Goal: Check status: Check status

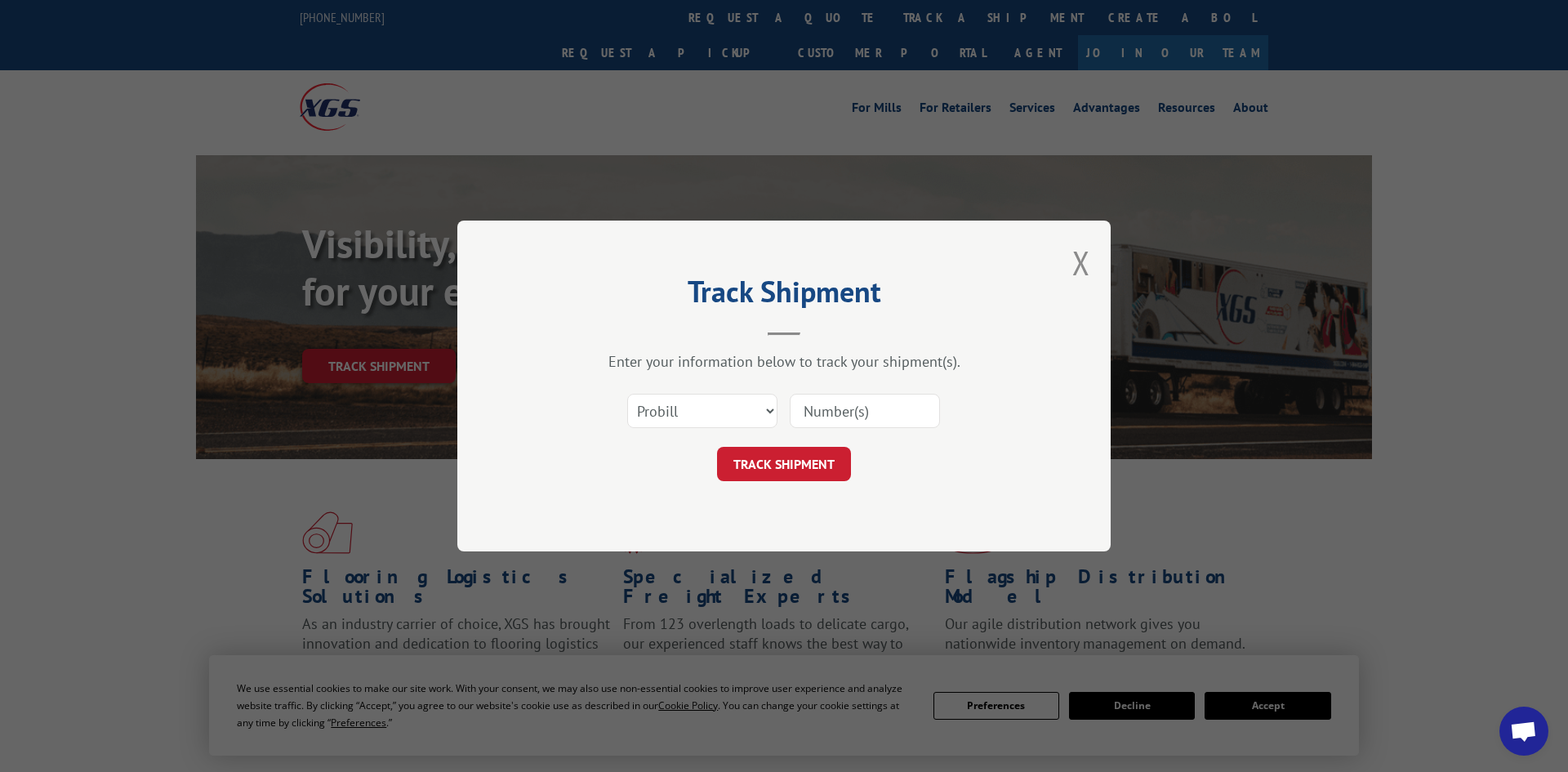
click at [818, 408] on input at bounding box center [865, 411] width 151 height 34
paste input "527770705"
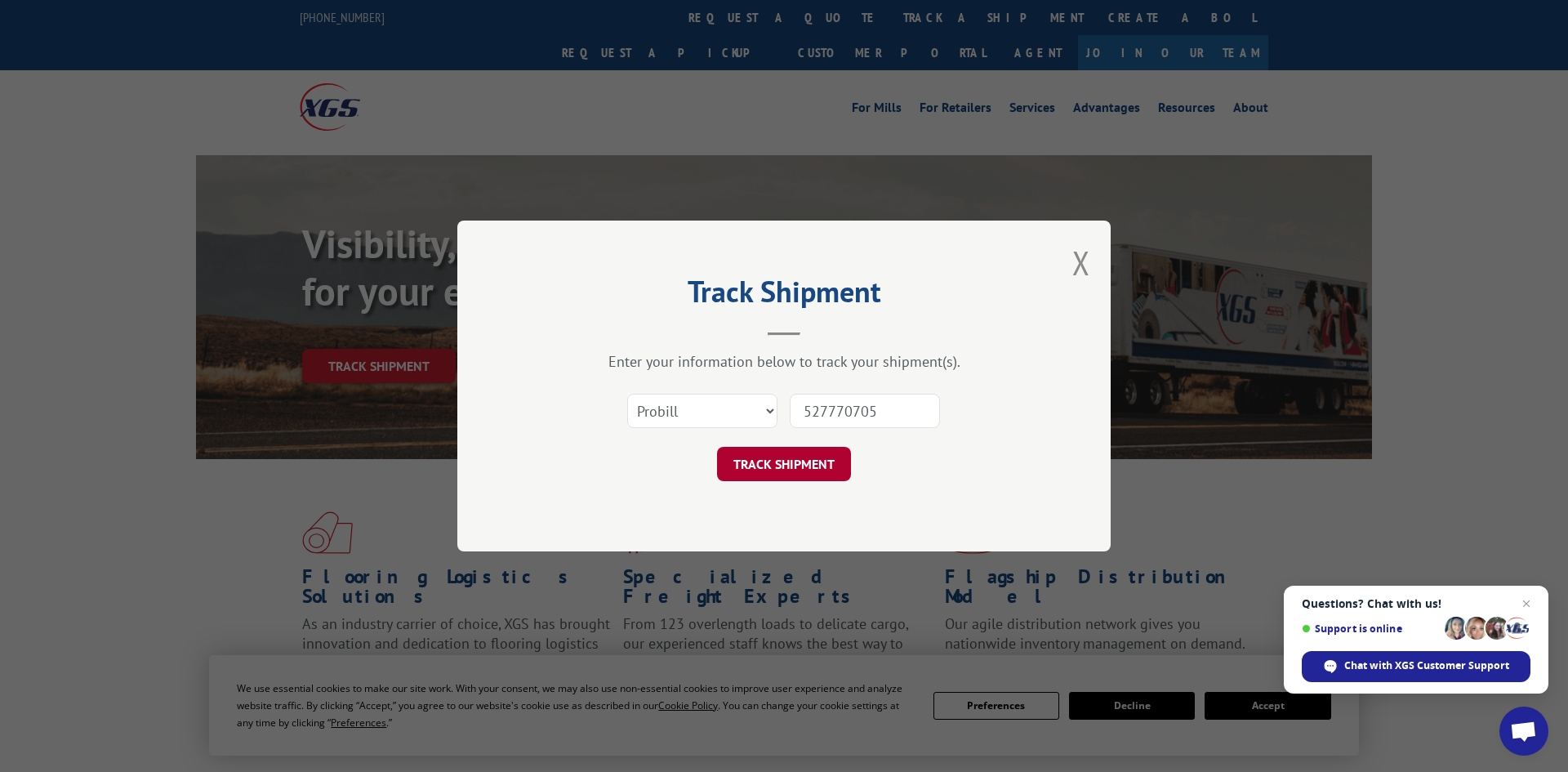
type input "527770705"
click at [806, 462] on button "TRACK SHIPMENT" at bounding box center [784, 464] width 134 height 34
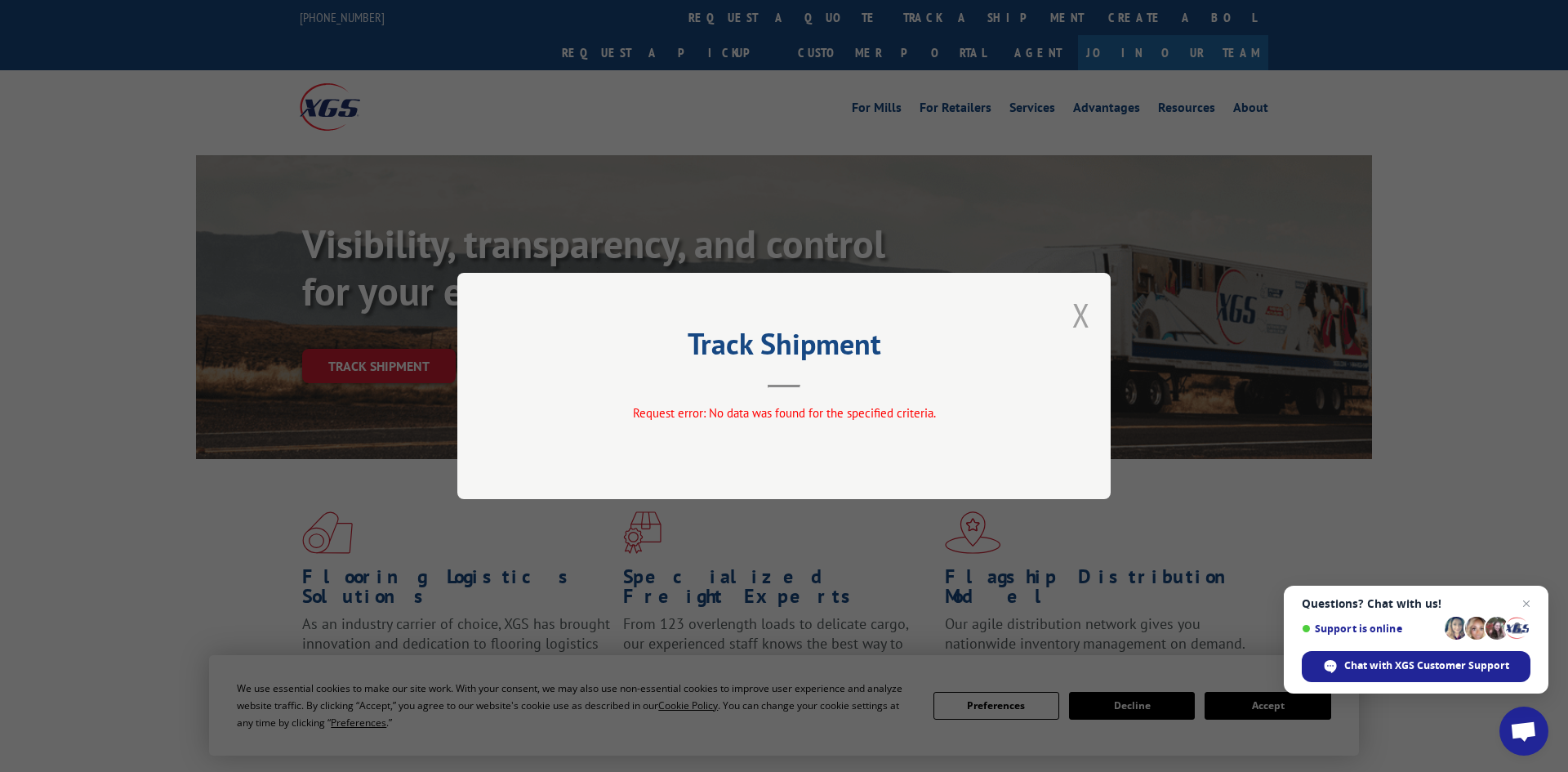
click at [1083, 317] on button "Close modal" at bounding box center [1081, 314] width 18 height 43
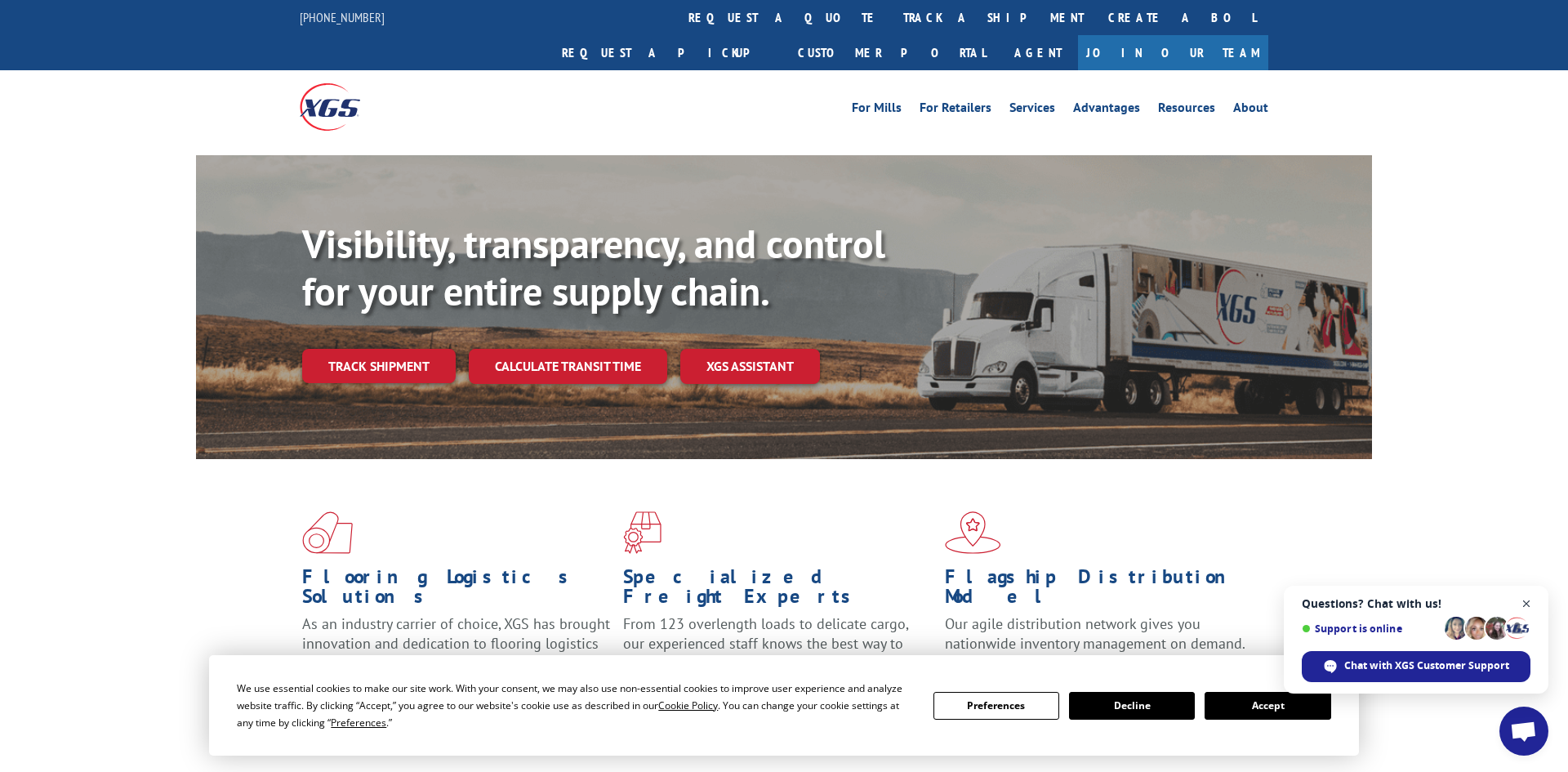
click at [1526, 602] on span "Close chat" at bounding box center [1526, 603] width 20 height 20
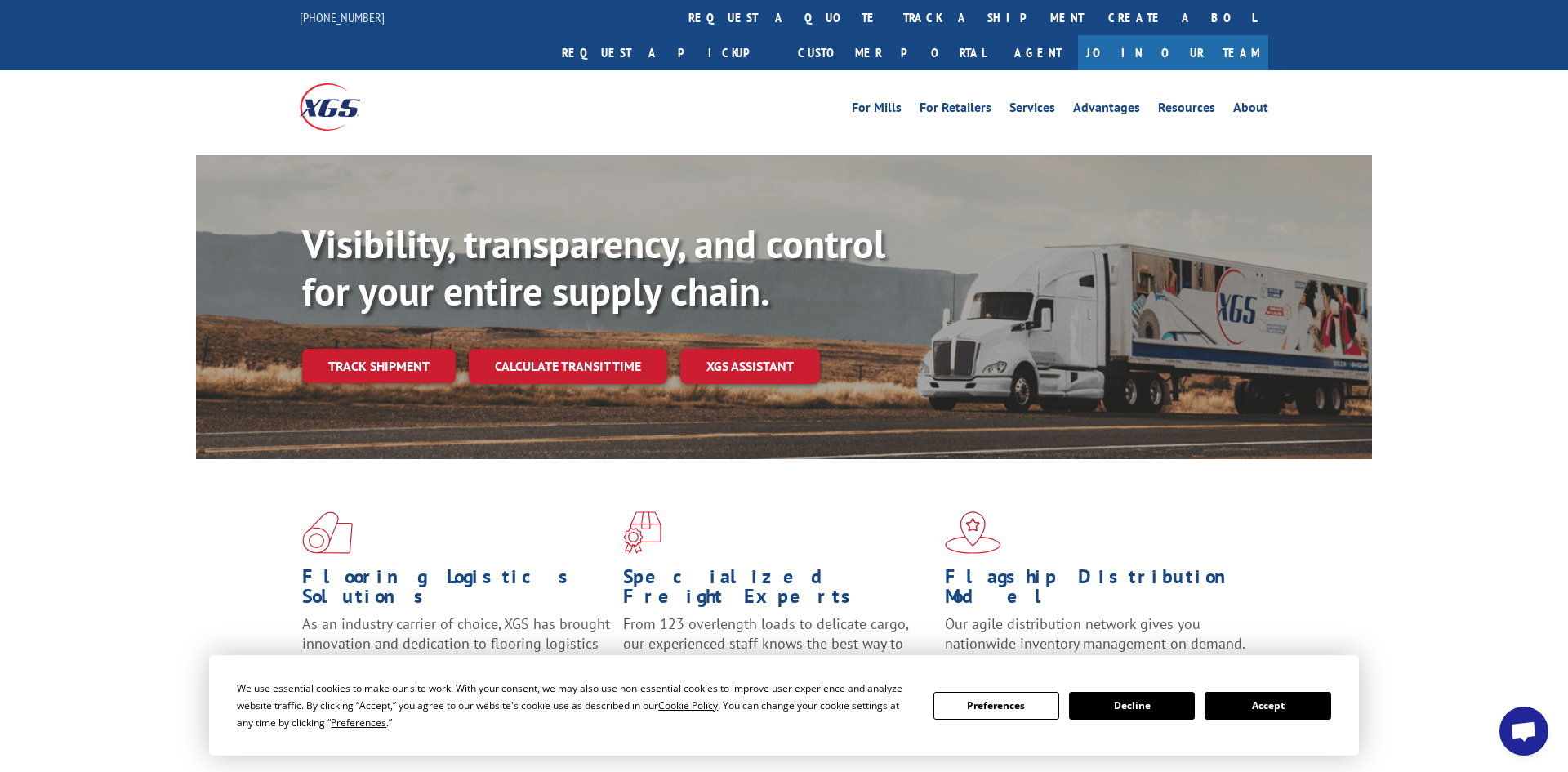
click at [1264, 710] on button "Accept" at bounding box center [1268, 705] width 126 height 28
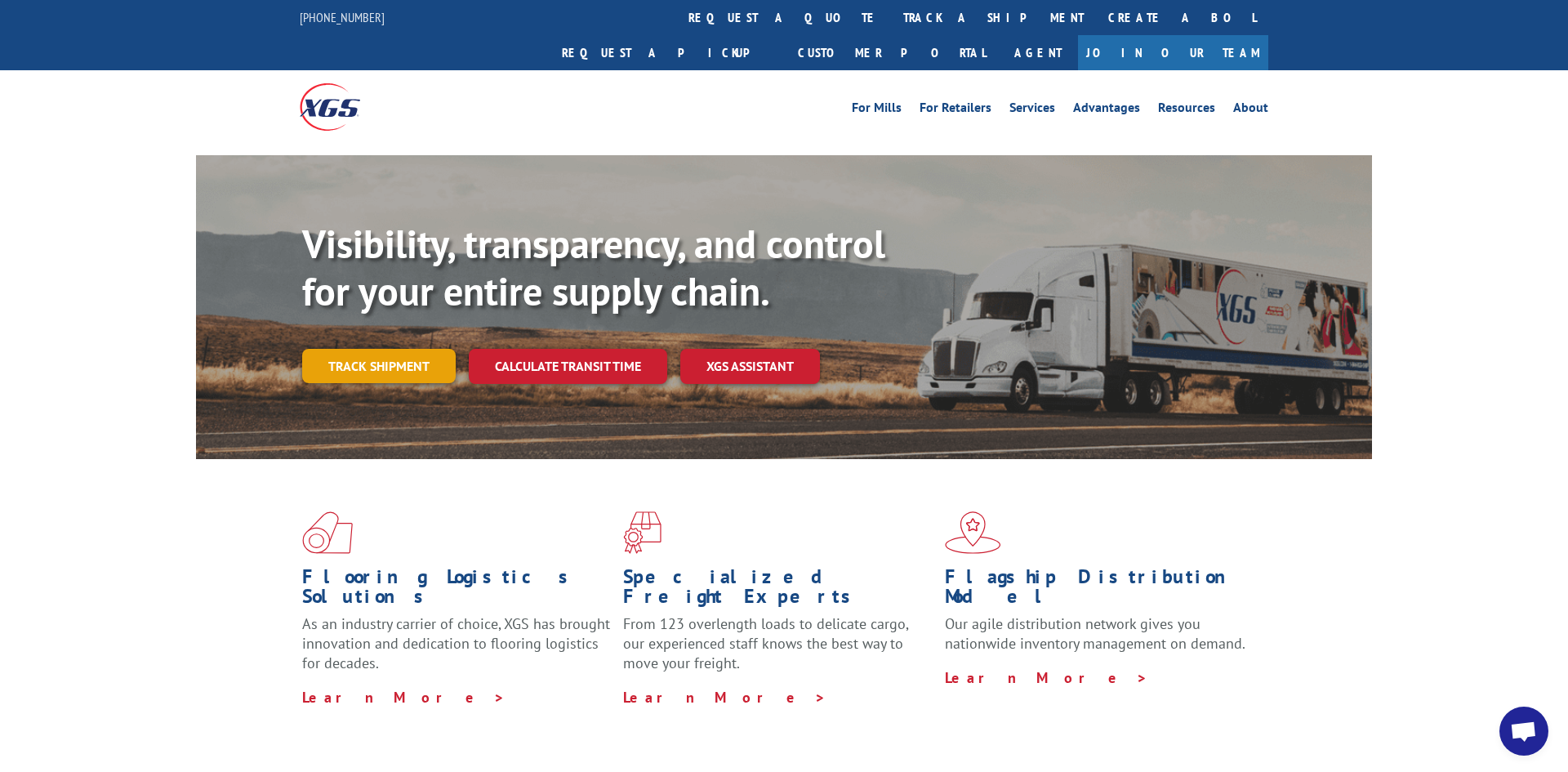
click at [391, 349] on link "Track shipment" at bounding box center [379, 366] width 154 height 34
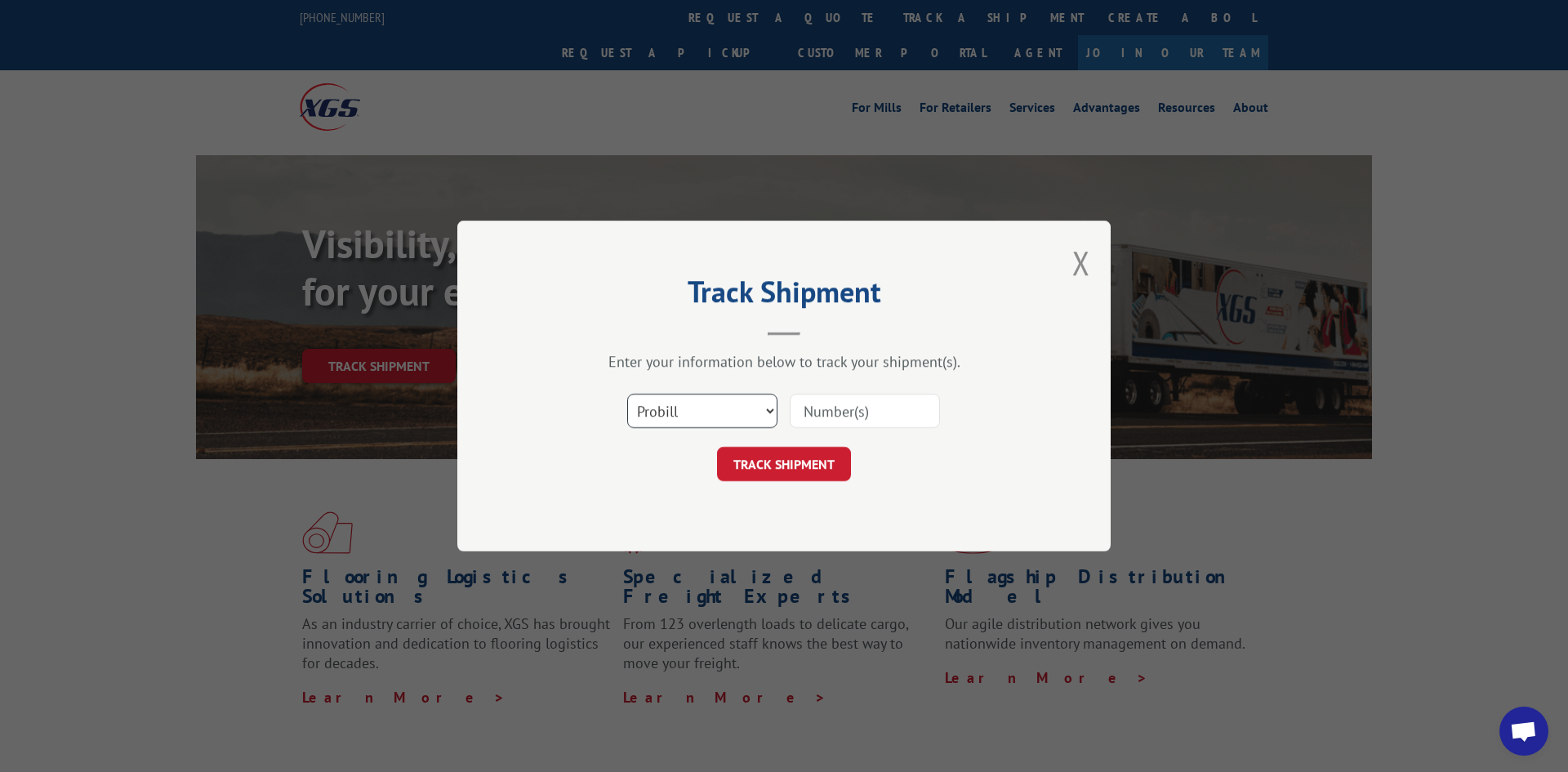
click at [770, 409] on select "Select category... Probill BOL PO" at bounding box center [702, 411] width 151 height 34
select select "bol"
click at [627, 394] on select "Select category... Probill BOL PO" at bounding box center [702, 411] width 151 height 34
click at [827, 408] on input at bounding box center [865, 411] width 151 height 34
paste input "527770705"
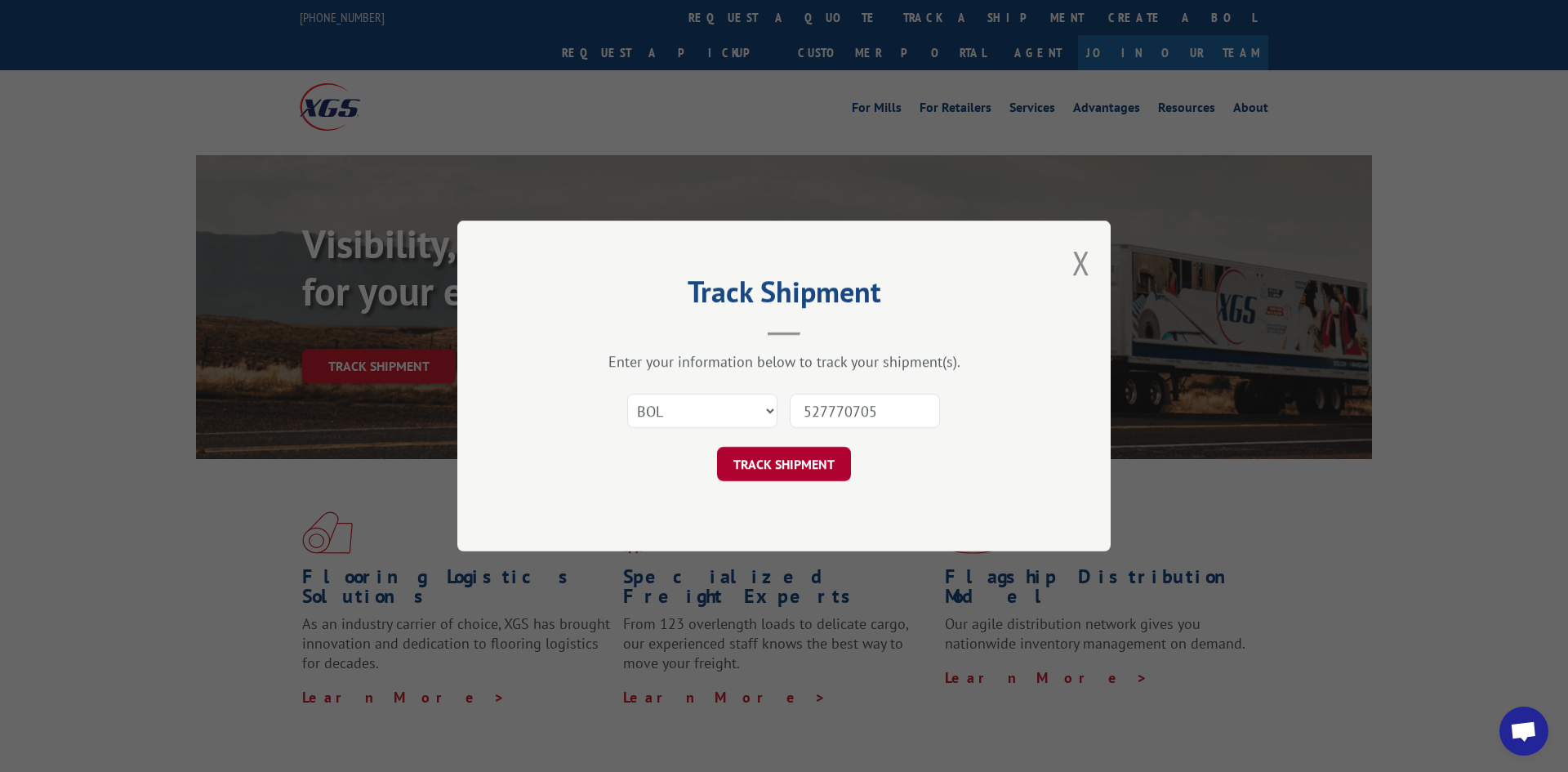
type input "527770705"
click at [795, 467] on button "TRACK SHIPMENT" at bounding box center [784, 464] width 134 height 34
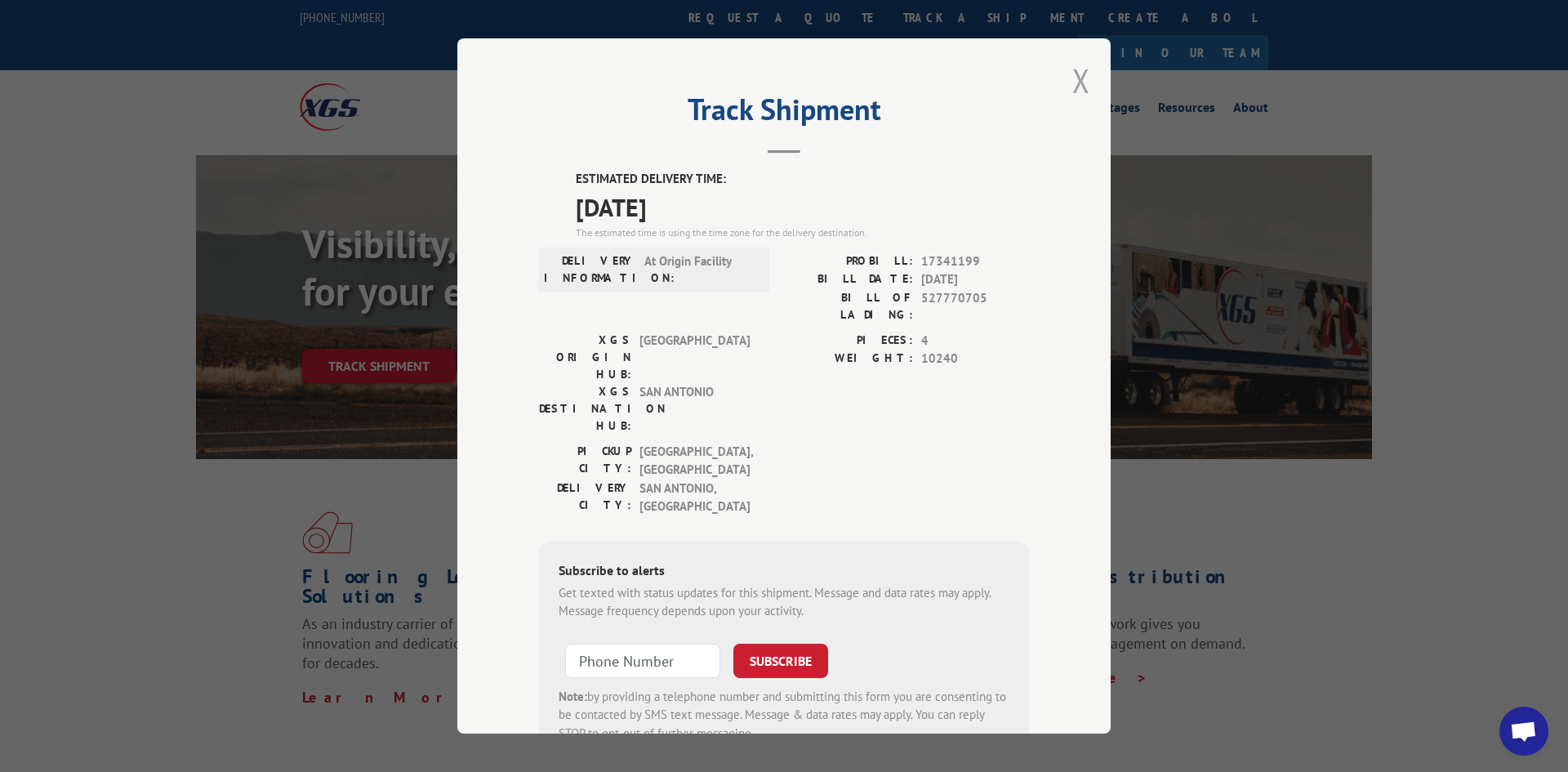
click at [1081, 79] on button "Close modal" at bounding box center [1081, 80] width 18 height 43
